Goal: Task Accomplishment & Management: Manage account settings

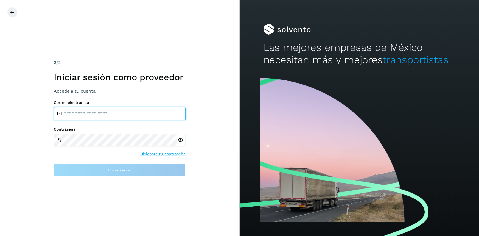
click at [87, 116] on input "email" at bounding box center [120, 113] width 132 height 13
type input "**********"
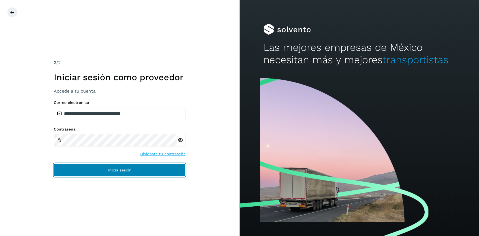
click at [134, 171] on button "Inicia sesión" at bounding box center [120, 169] width 132 height 13
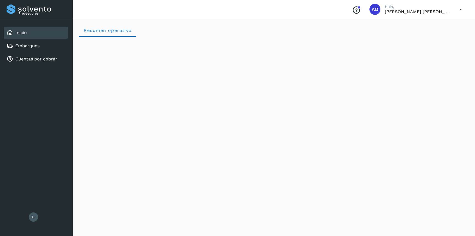
click at [22, 66] on div "Inicio Embarques Cuentas por cobrar" at bounding box center [36, 46] width 72 height 54
click at [22, 63] on div "Cuentas por cobrar" at bounding box center [36, 59] width 64 height 12
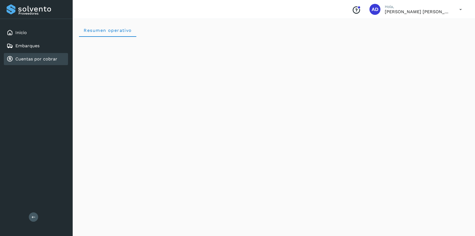
click at [22, 63] on div "Cuentas por cobrar" at bounding box center [36, 59] width 64 height 12
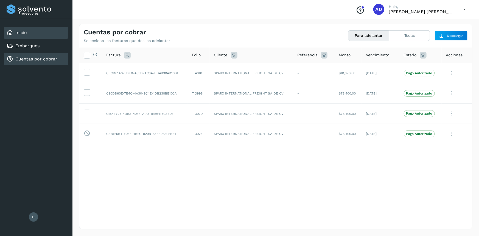
click at [20, 33] on link "Inicio" at bounding box center [21, 32] width 12 height 5
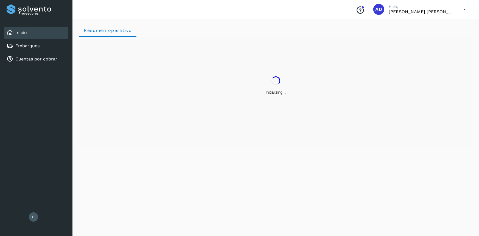
click at [30, 67] on div "Inicio Embarques Cuentas por cobrar" at bounding box center [36, 46] width 72 height 54
click at [30, 60] on link "Cuentas por cobrar" at bounding box center [36, 58] width 42 height 5
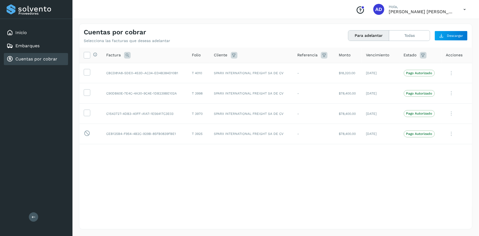
click at [463, 9] on icon at bounding box center [464, 9] width 11 height 11
click at [419, 24] on div "Cerrar sesión" at bounding box center [436, 24] width 65 height 10
